Goal: Task Accomplishment & Management: Complete application form

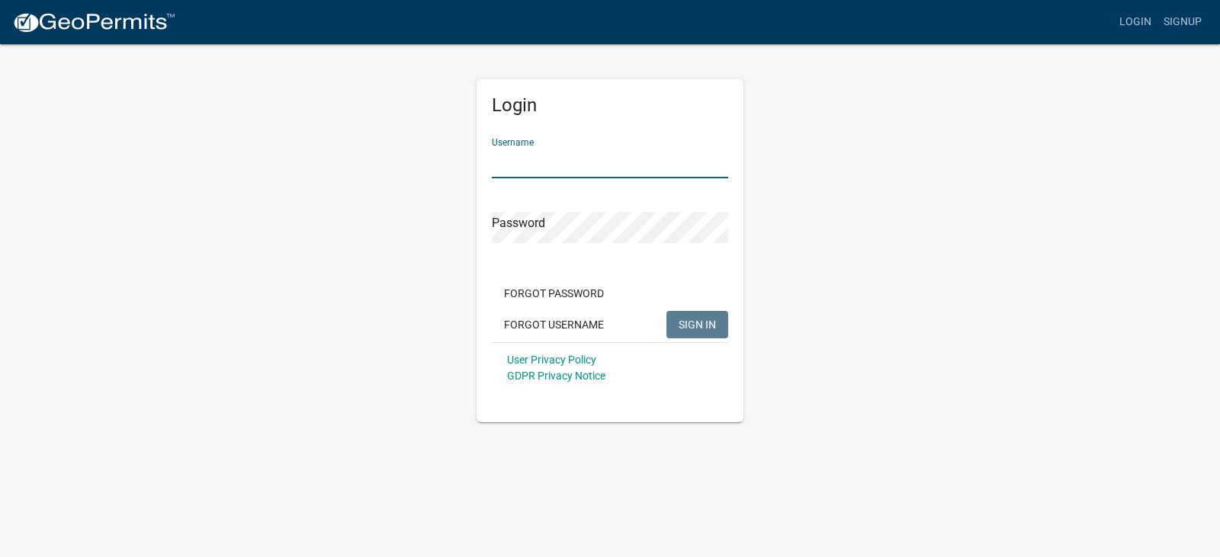
click at [560, 162] on input "Username" at bounding box center [610, 162] width 236 height 31
type input "jameshibbard"
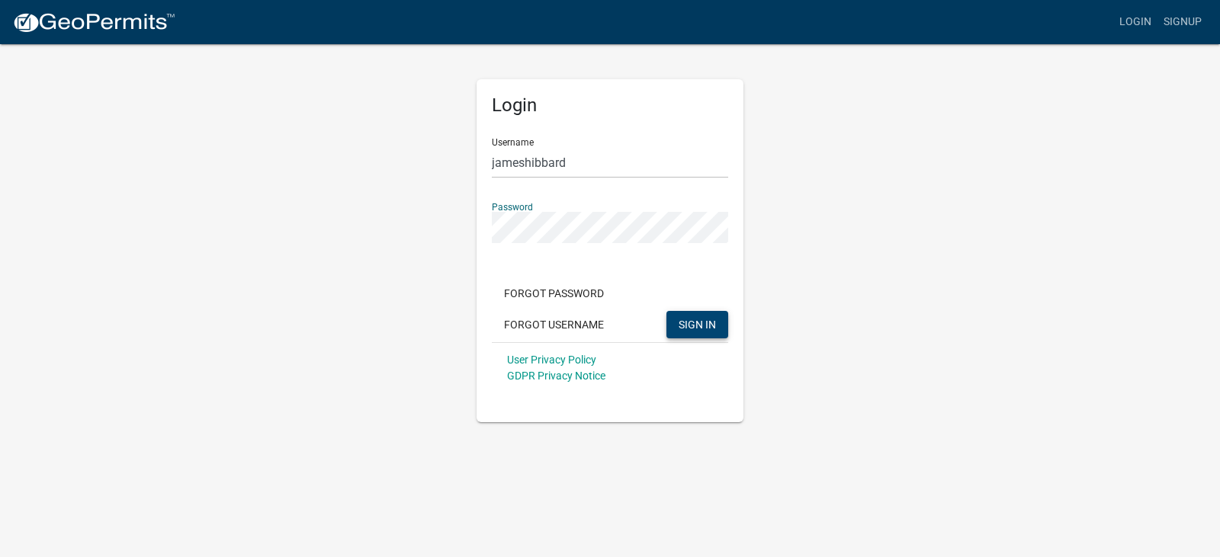
click at [678, 322] on button "SIGN IN" at bounding box center [697, 324] width 62 height 27
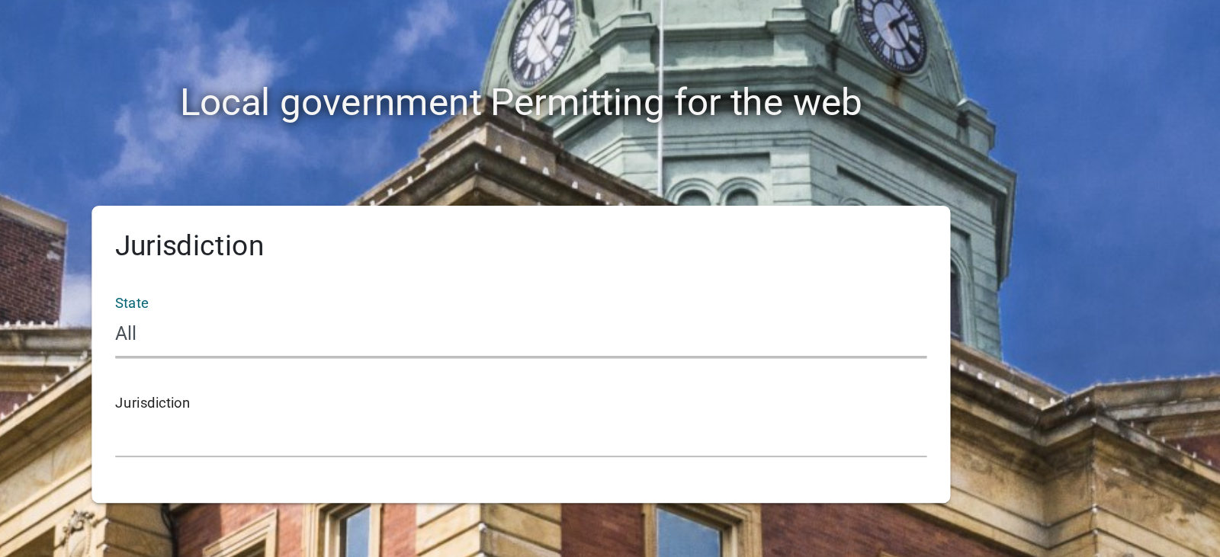
click at [387, 323] on select "All [US_STATE] [US_STATE] [US_STATE] [US_STATE] [US_STATE] [US_STATE] [US_STATE…" at bounding box center [610, 323] width 526 height 31
select select "[US_STATE]"
click at [347, 308] on select "All [US_STATE] [US_STATE] [US_STATE] [US_STATE] [US_STATE] [US_STATE] [US_STATE…" at bounding box center [610, 323] width 526 height 31
click at [388, 378] on select "City of [GEOGRAPHIC_DATA], [US_STATE] City of [GEOGRAPHIC_DATA], [US_STATE] Cit…" at bounding box center [610, 388] width 526 height 31
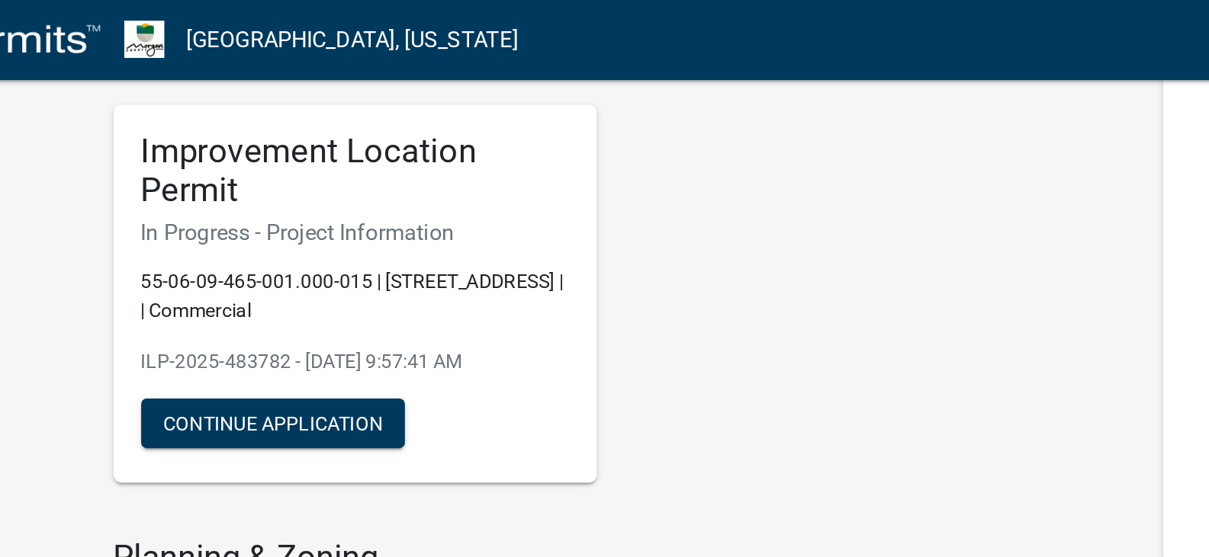
scroll to position [102, 0]
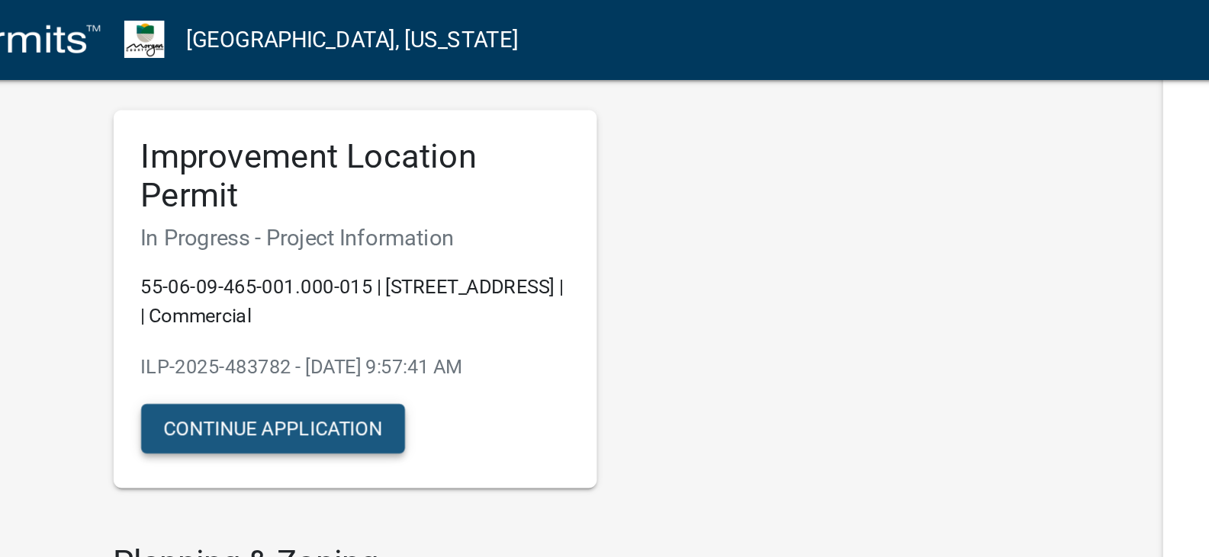
click at [250, 236] on button "Continue Application" at bounding box center [270, 236] width 146 height 27
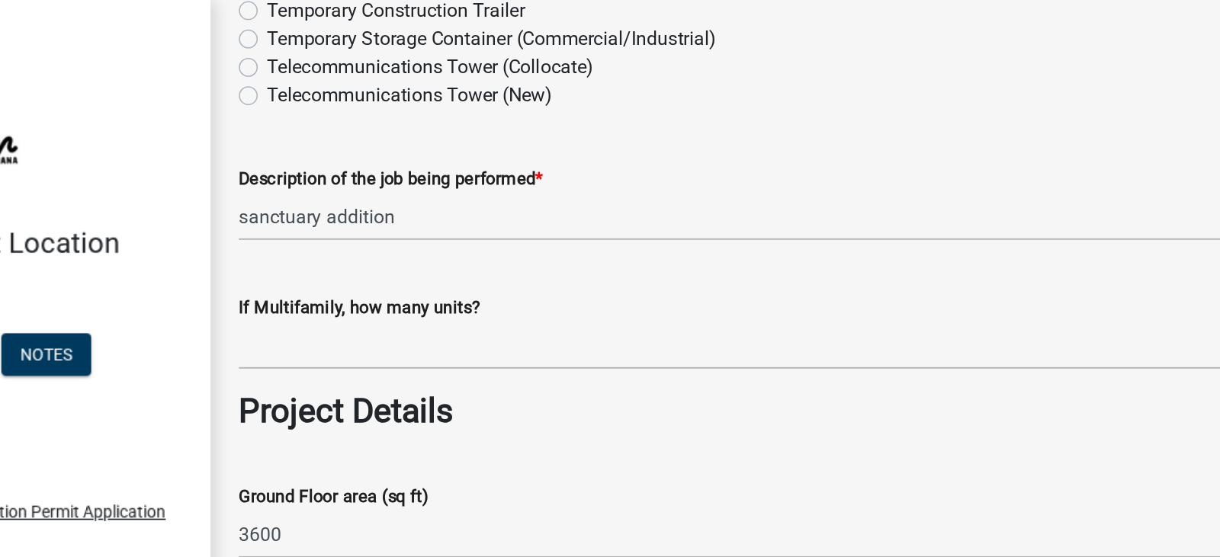
scroll to position [915, 0]
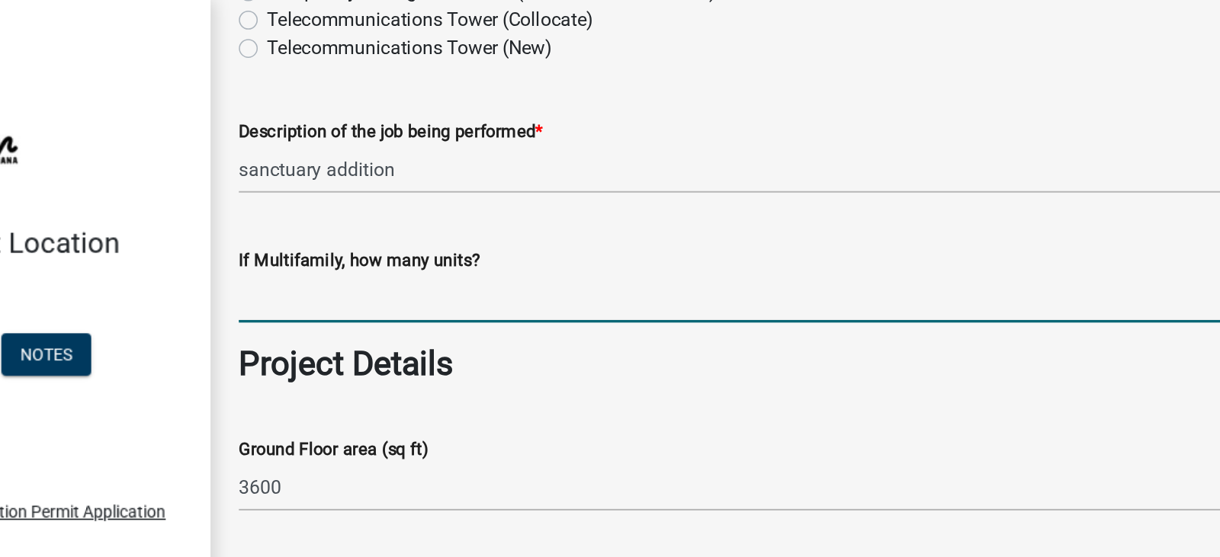
click at [327, 197] on input "text" at bounding box center [747, 192] width 909 height 31
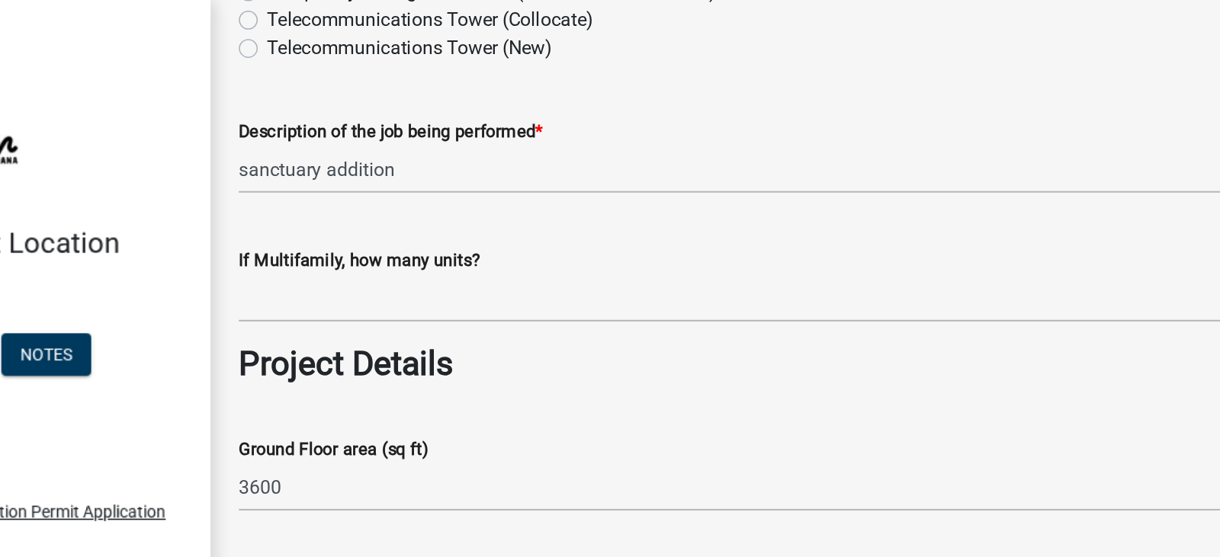
click at [521, 226] on h3 "Project Details" at bounding box center [747, 235] width 909 height 26
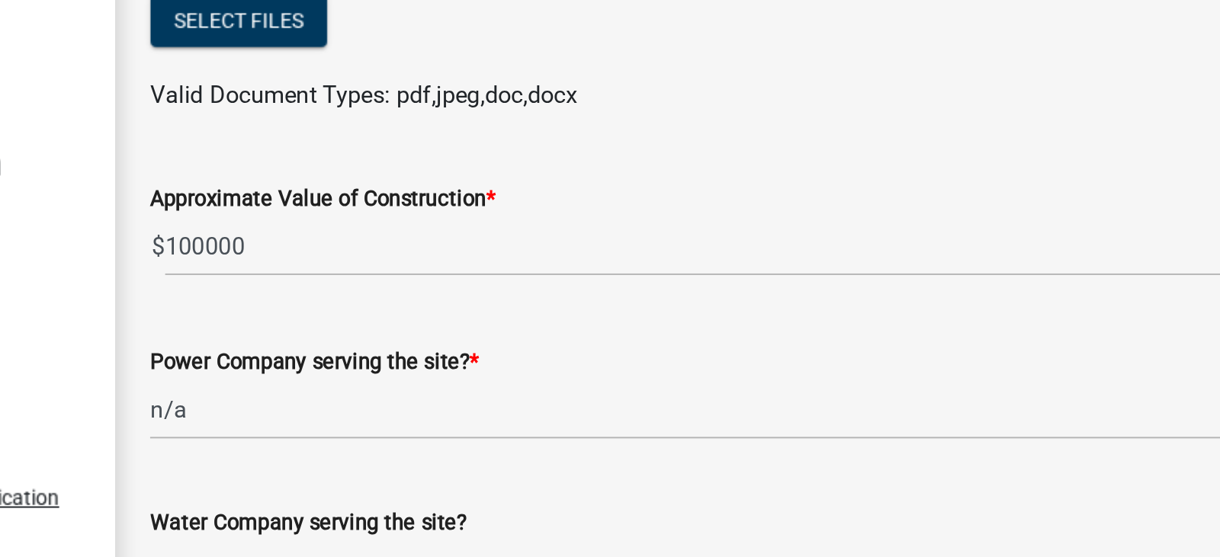
scroll to position [2165, 0]
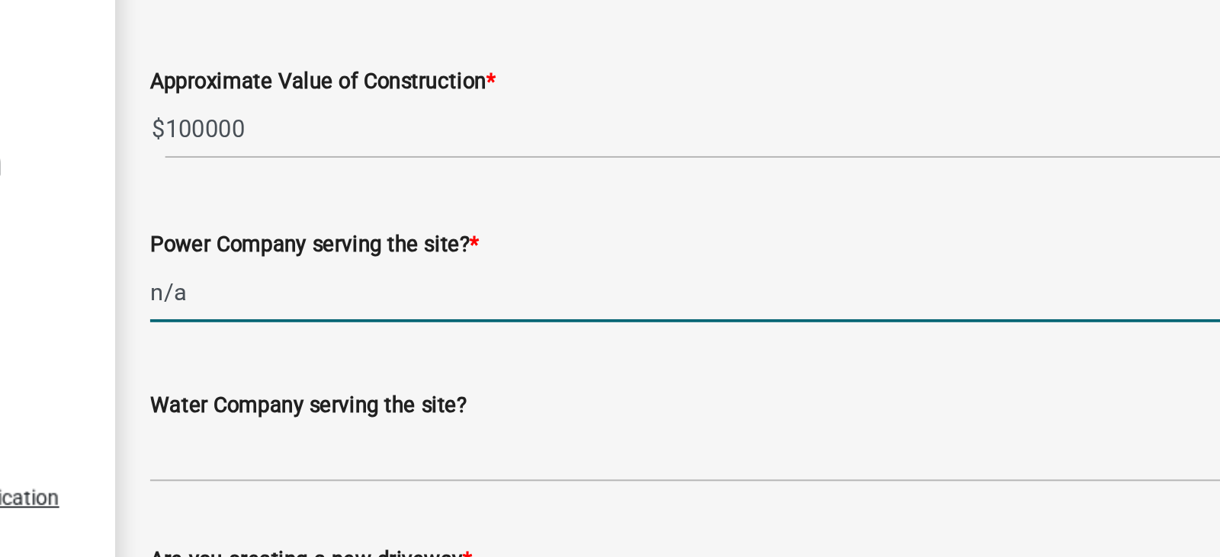
click at [336, 223] on input "n/a" at bounding box center [747, 223] width 909 height 31
type input "n"
type input "REMC [GEOGRAPHIC_DATA]"
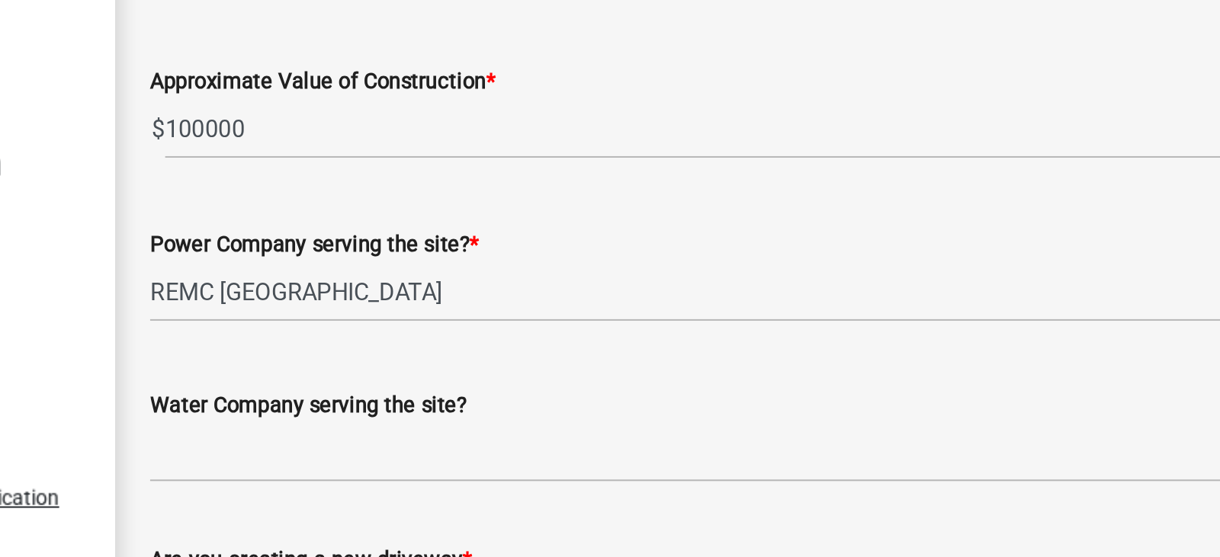
click at [491, 262] on div "Water Company serving the site?" at bounding box center [747, 287] width 909 height 71
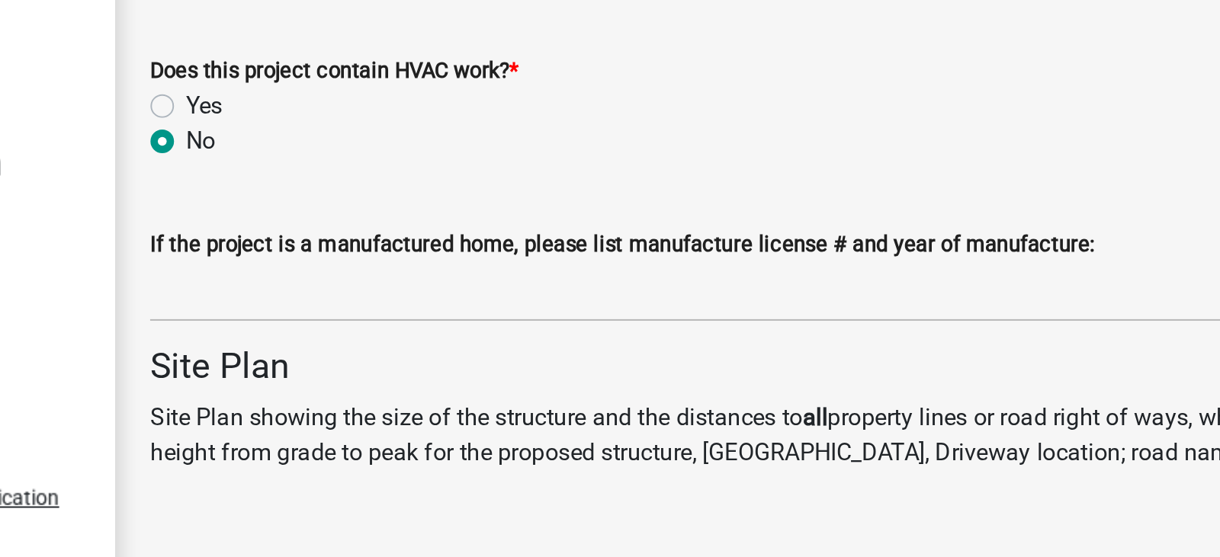
scroll to position [2928, 0]
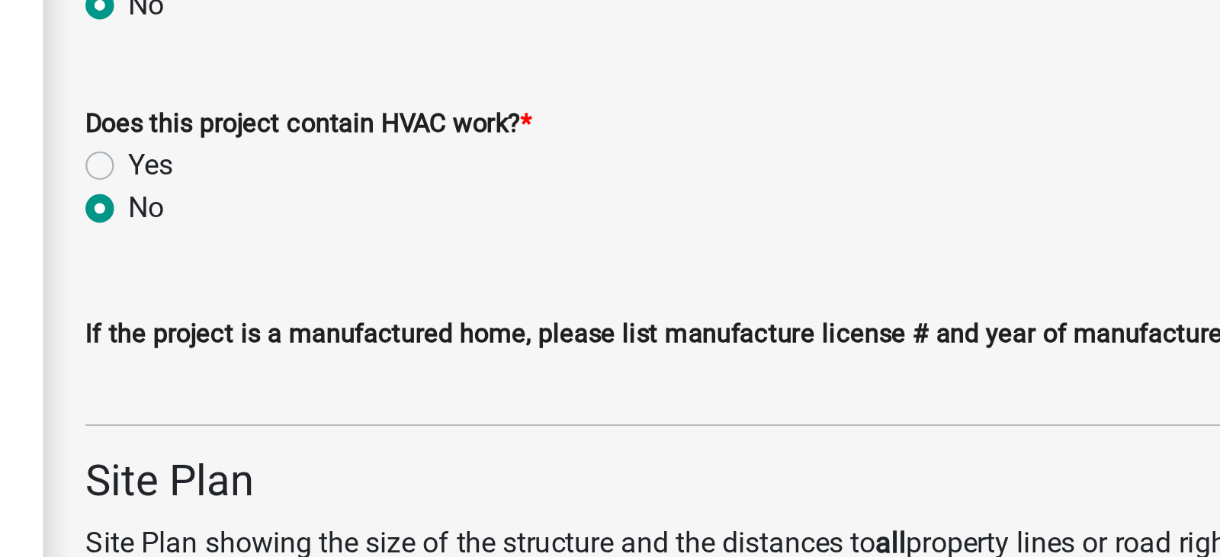
click at [311, 158] on label "Yes" at bounding box center [320, 158] width 19 height 18
click at [311, 158] on input "Yes" at bounding box center [316, 154] width 10 height 10
radio input "true"
click at [380, 183] on div "No" at bounding box center [747, 176] width 909 height 18
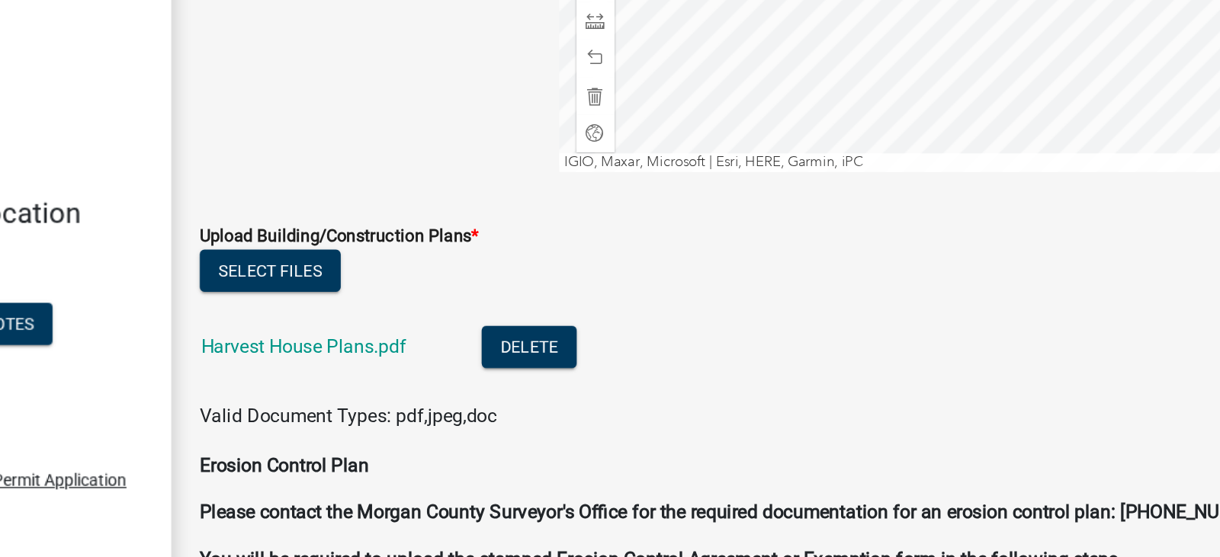
scroll to position [3782, 0]
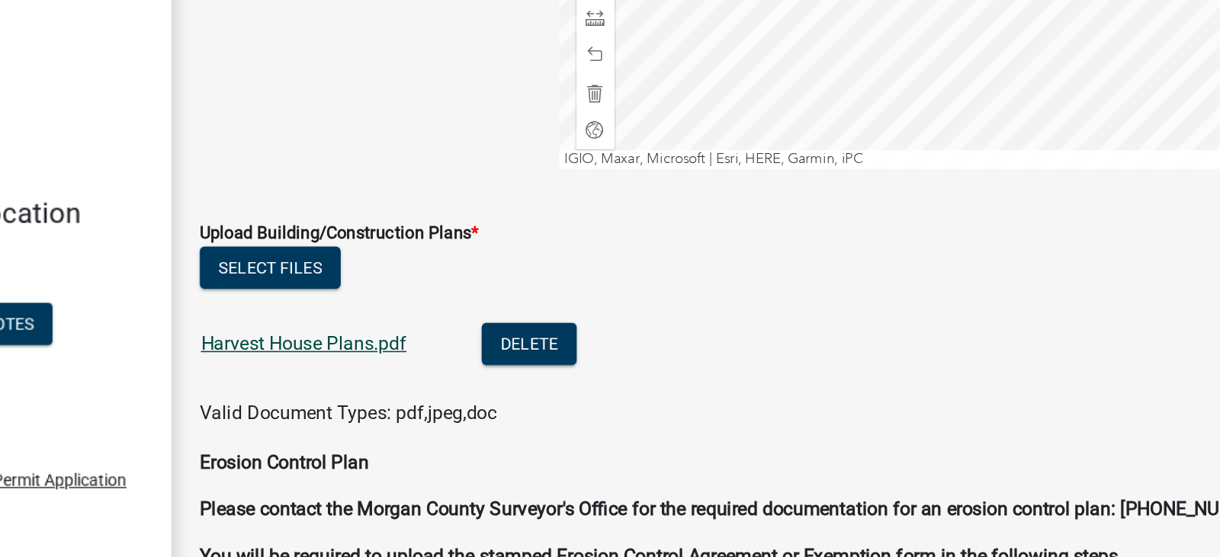
click at [390, 245] on link "Harvest House Plans.pdf" at bounding box center [360, 241] width 133 height 14
click at [714, 269] on li "Harvest House Plans.pdf Delete" at bounding box center [747, 244] width 909 height 56
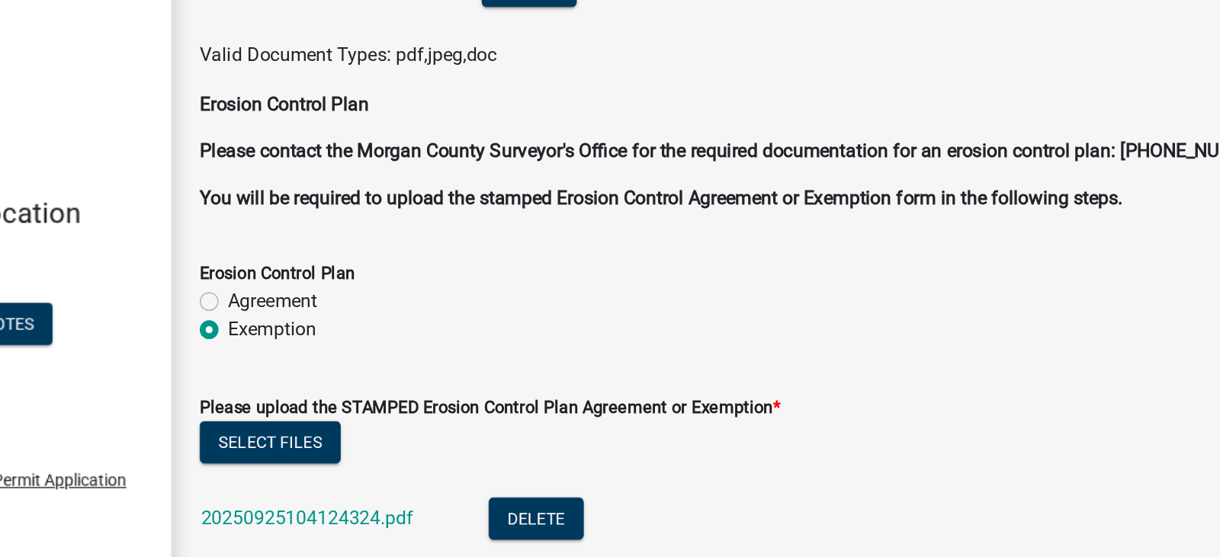
scroll to position [4016, 0]
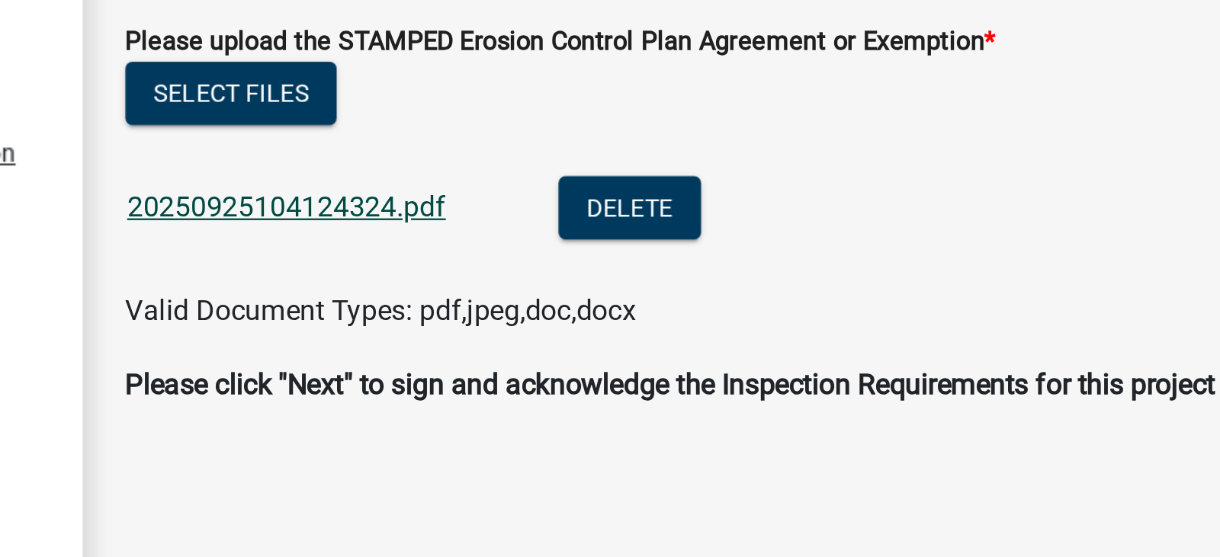
click at [391, 357] on link "20250925104124324.pdf" at bounding box center [363, 353] width 138 height 14
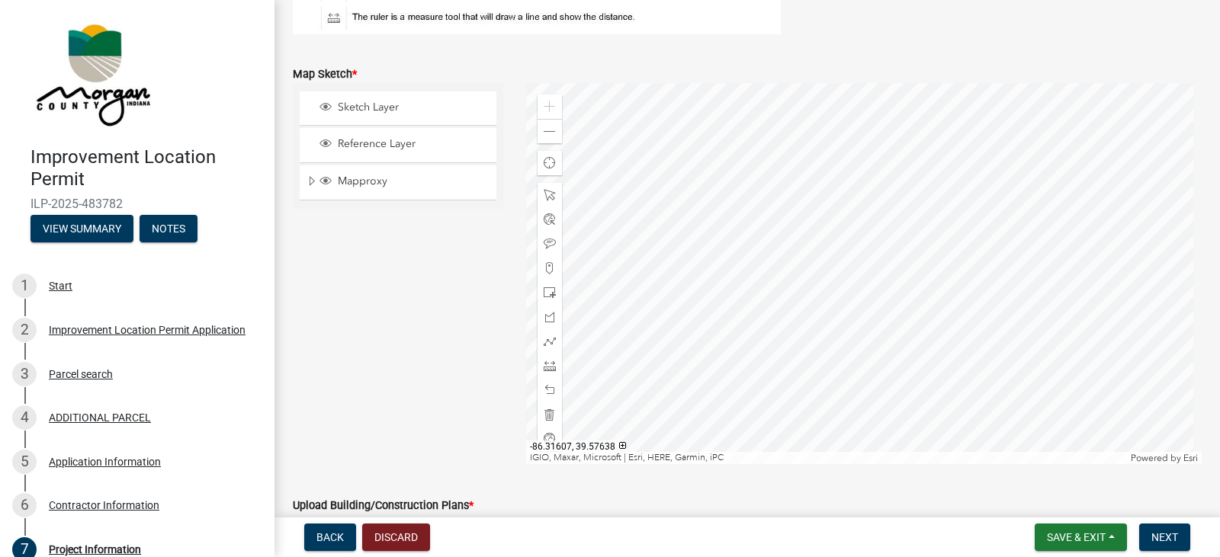
scroll to position [3395, 0]
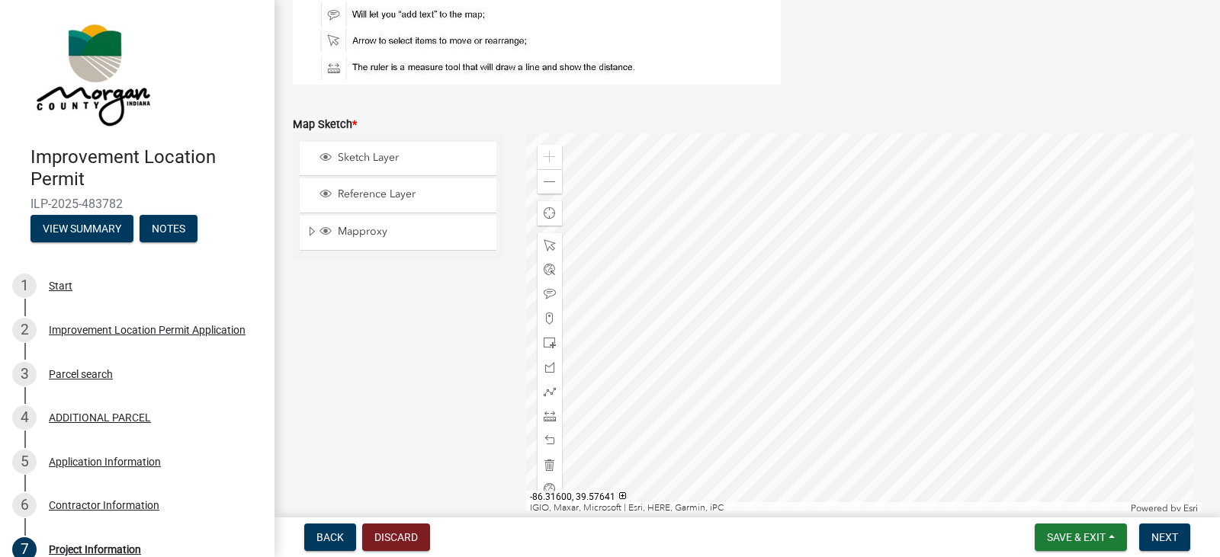
click at [859, 332] on div at bounding box center [864, 323] width 676 height 381
click at [870, 387] on div at bounding box center [864, 323] width 676 height 381
click at [974, 121] on div "Map Sketch *" at bounding box center [747, 124] width 909 height 18
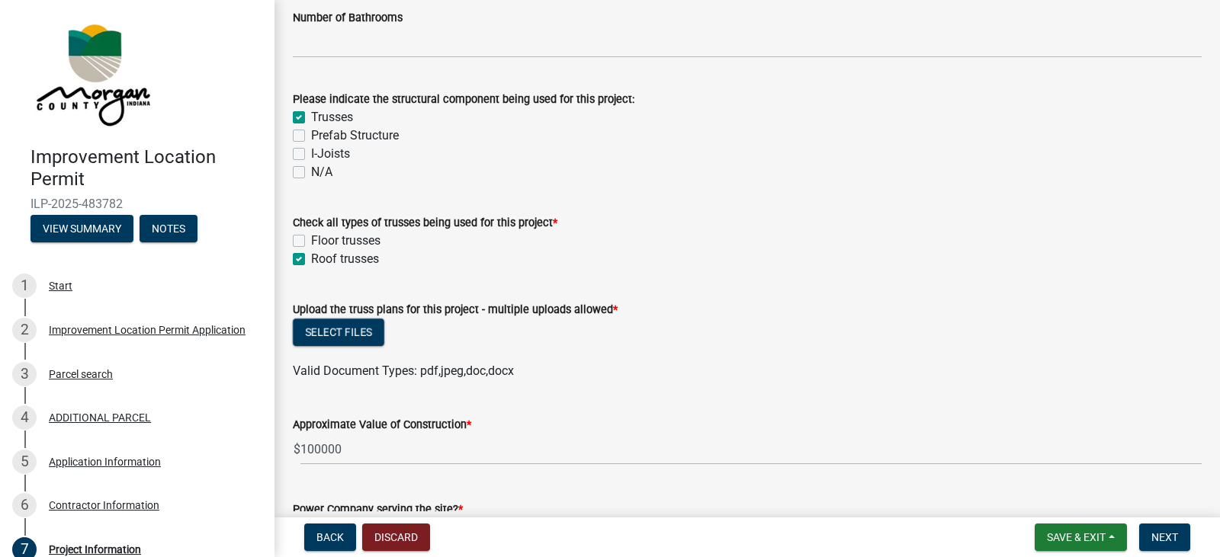
scroll to position [1876, 0]
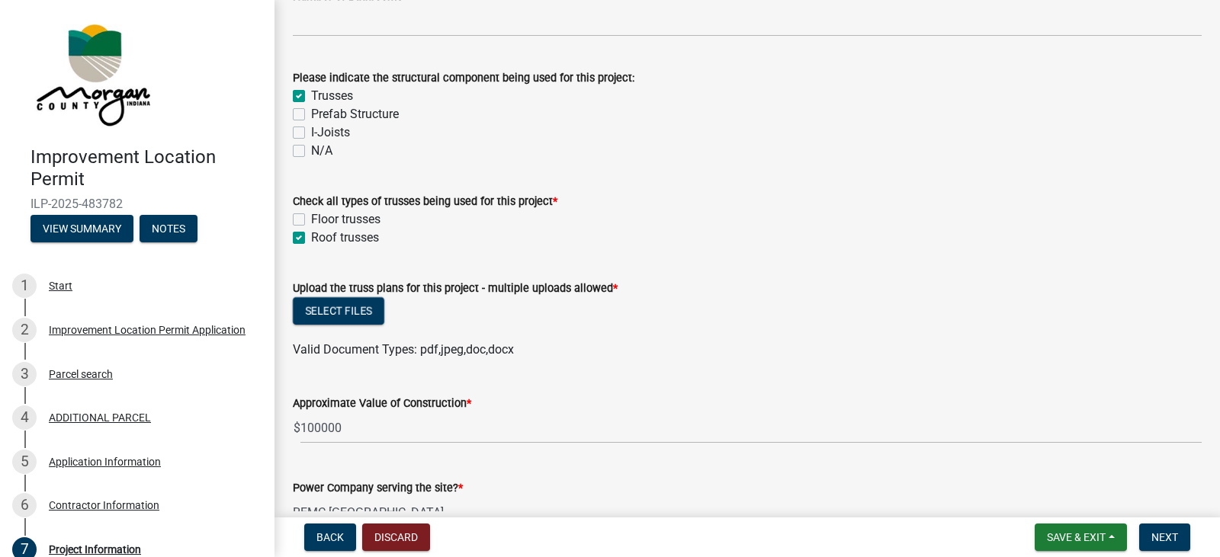
click at [461, 348] on span "Valid Document Types: pdf,jpeg,doc,docx" at bounding box center [403, 349] width 221 height 14
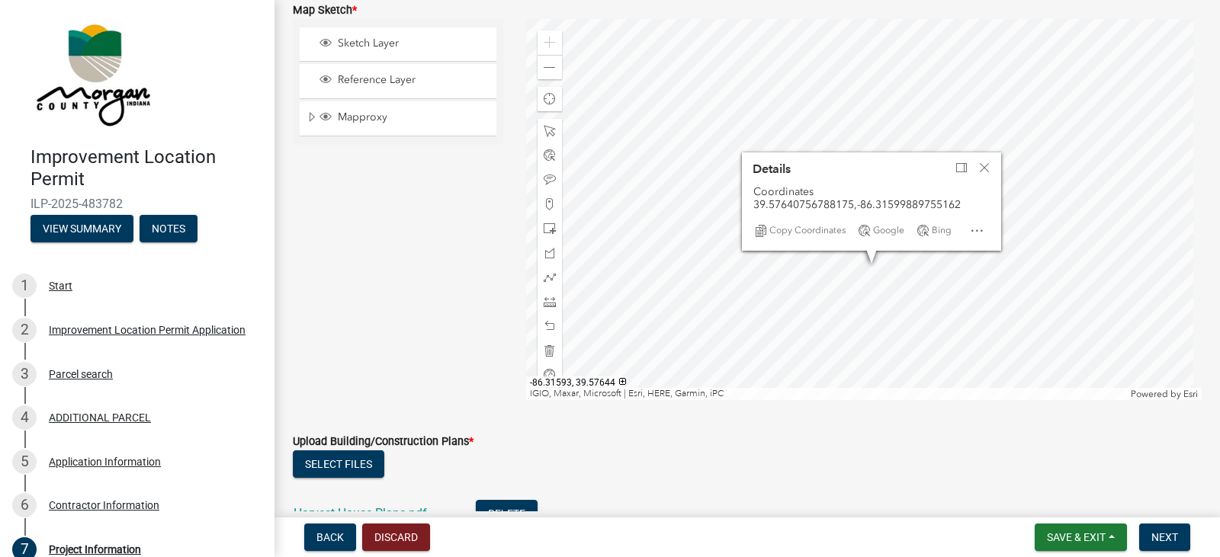
scroll to position [4016, 0]
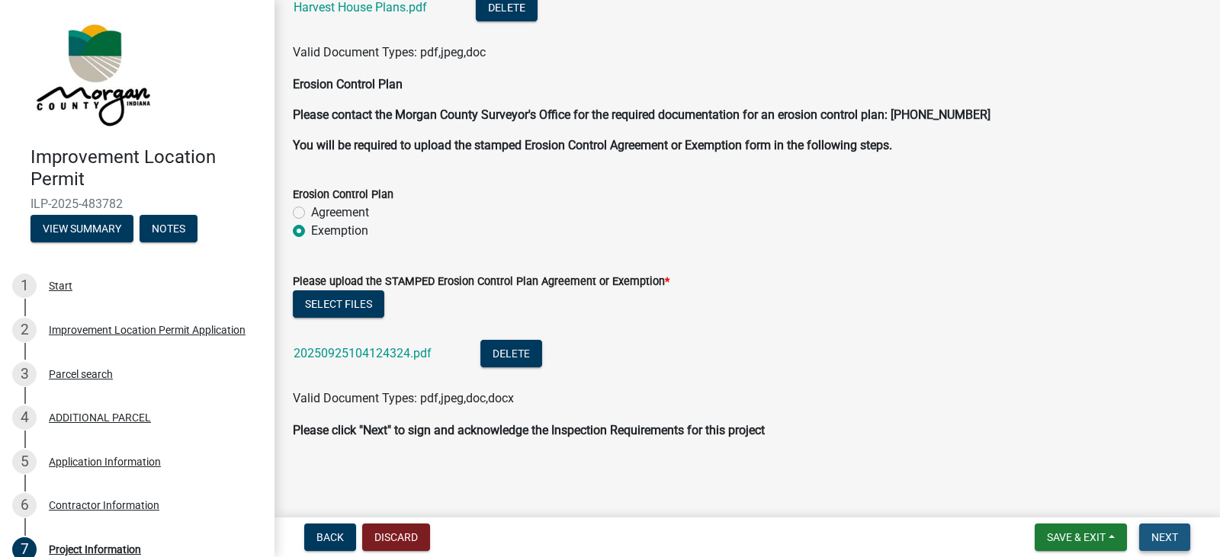
click at [1174, 542] on span "Next" at bounding box center [1164, 537] width 27 height 12
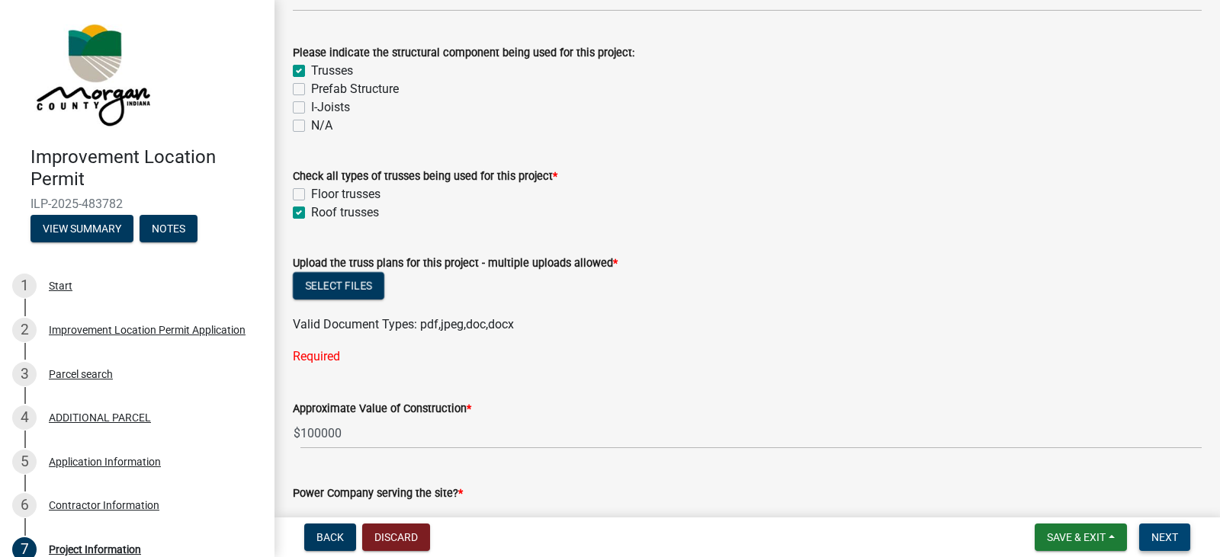
scroll to position [1880, 0]
